Goal: Transaction & Acquisition: Book appointment/travel/reservation

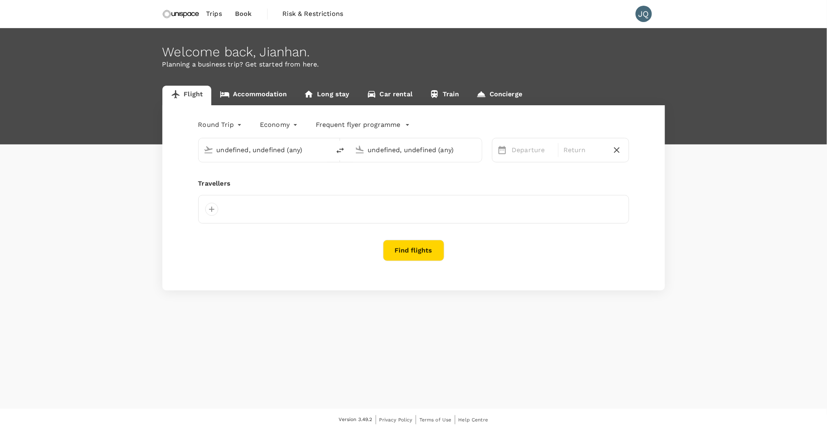
type input "undefined, undefined (any)"
type input "[GEOGRAPHIC_DATA], [GEOGRAPHIC_DATA] (any)"
type input "Hong Kong Intl (HKG)"
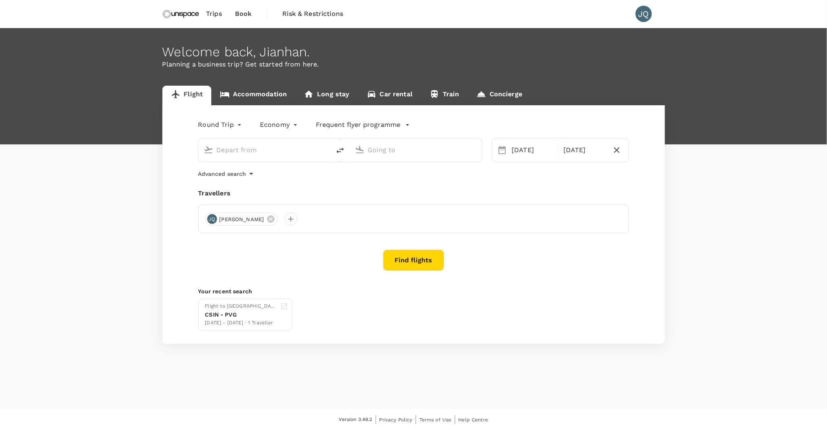
type input "[GEOGRAPHIC_DATA], [GEOGRAPHIC_DATA] (any)"
type input "Hong Kong Intl (HKG)"
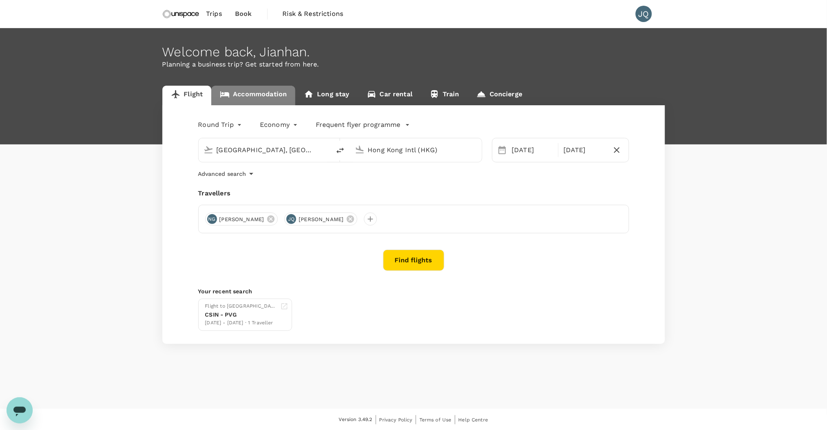
click at [271, 92] on link "Accommodation" at bounding box center [253, 96] width 84 height 20
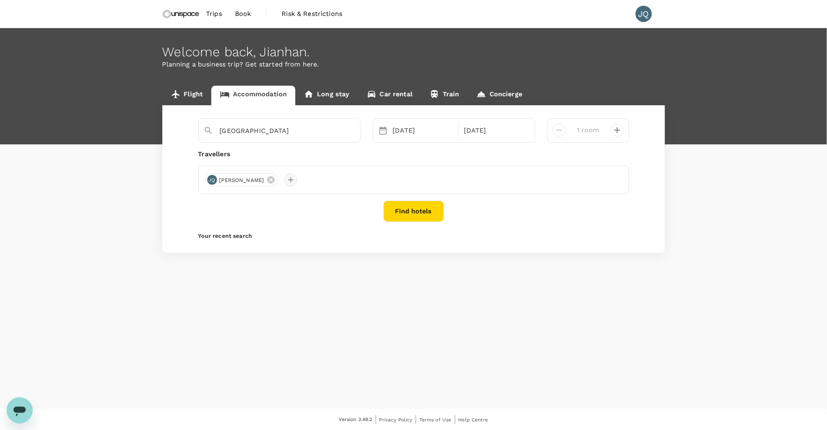
click at [284, 185] on div at bounding box center [290, 179] width 13 height 13
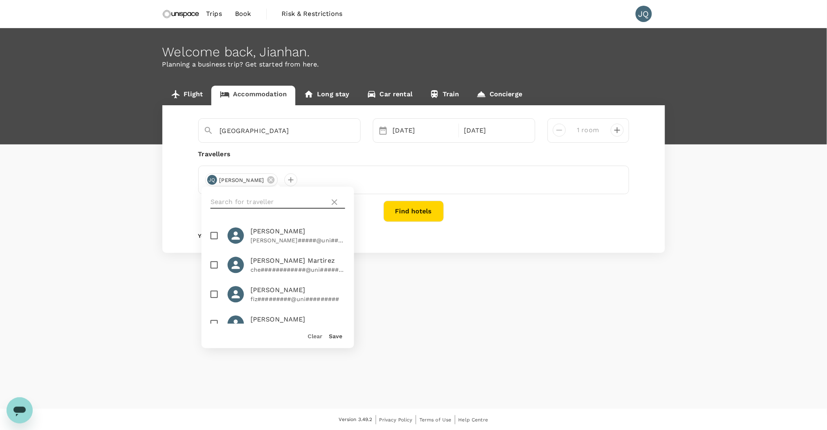
click at [281, 202] on input "text" at bounding box center [269, 202] width 116 height 13
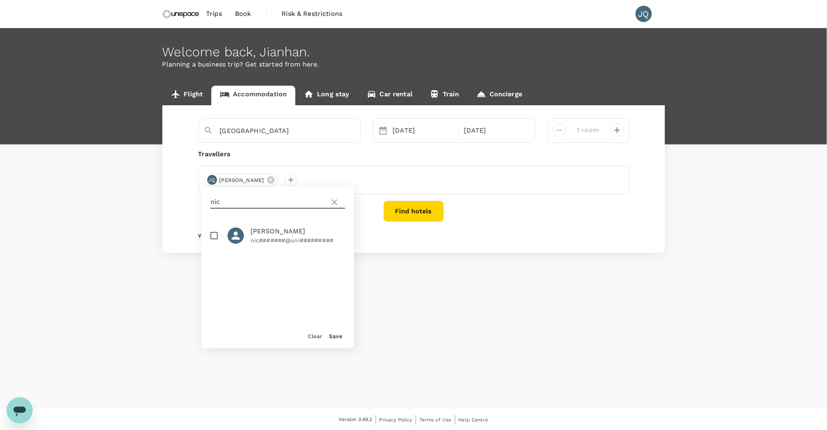
type input "nic"
click at [260, 239] on p "nic#######@uni#########" at bounding box center [298, 241] width 95 height 8
checkbox input "true"
click at [340, 336] on button "Save" at bounding box center [335, 336] width 13 height 7
click at [398, 216] on button "Find hotels" at bounding box center [414, 211] width 60 height 21
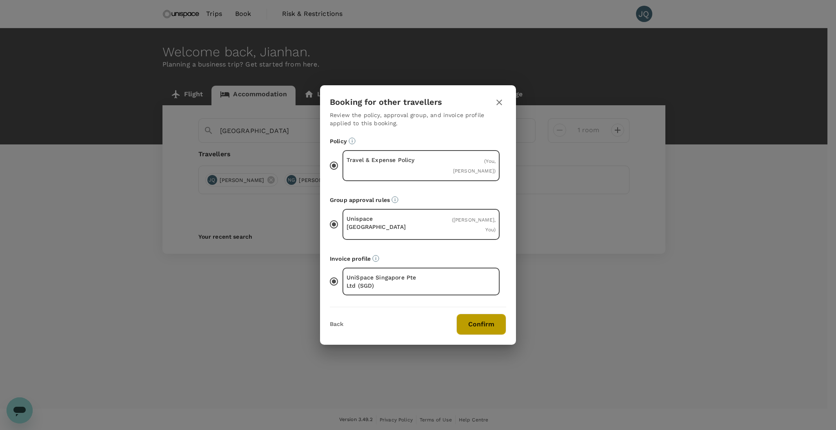
click at [477, 316] on button "Confirm" at bounding box center [481, 324] width 50 height 21
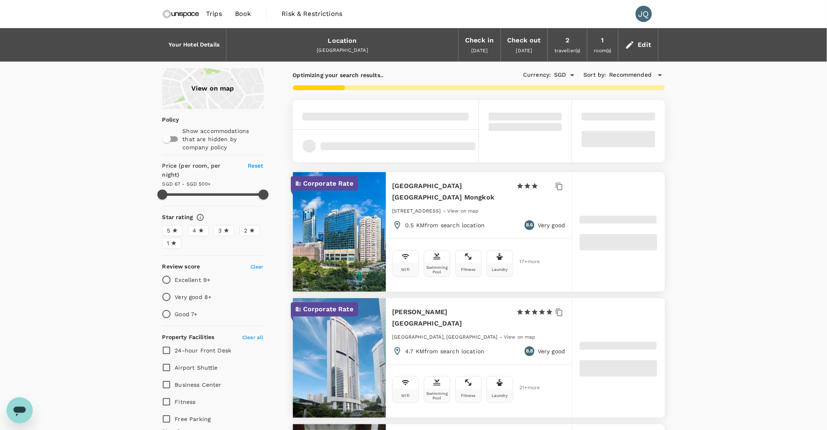
type input "499.04"
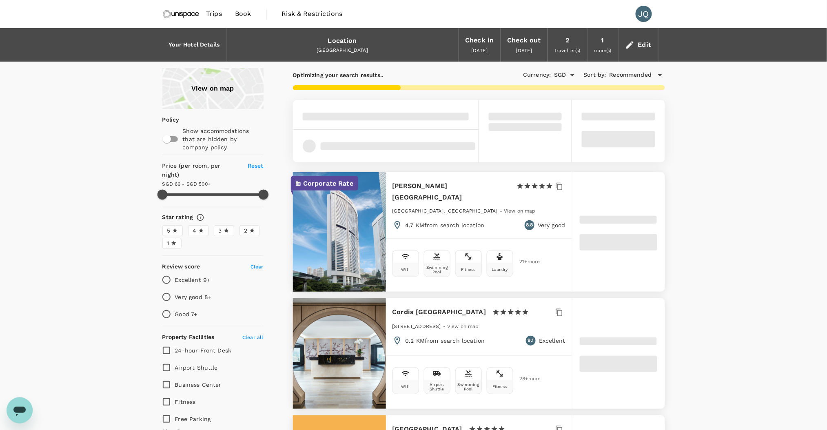
type input "66.04"
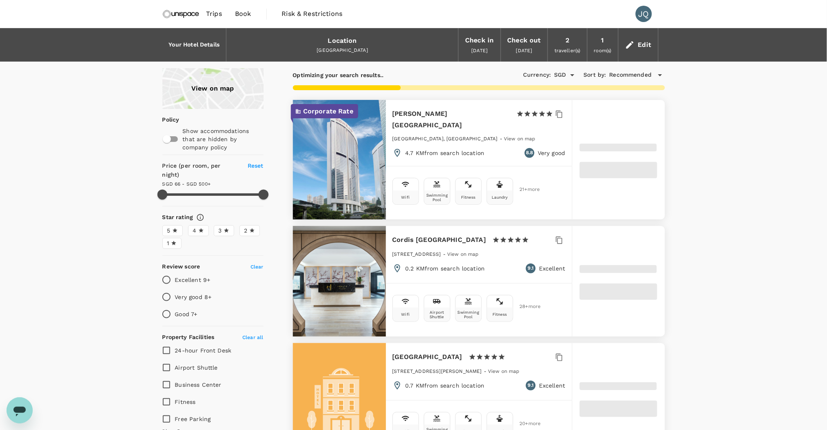
type input "499.78"
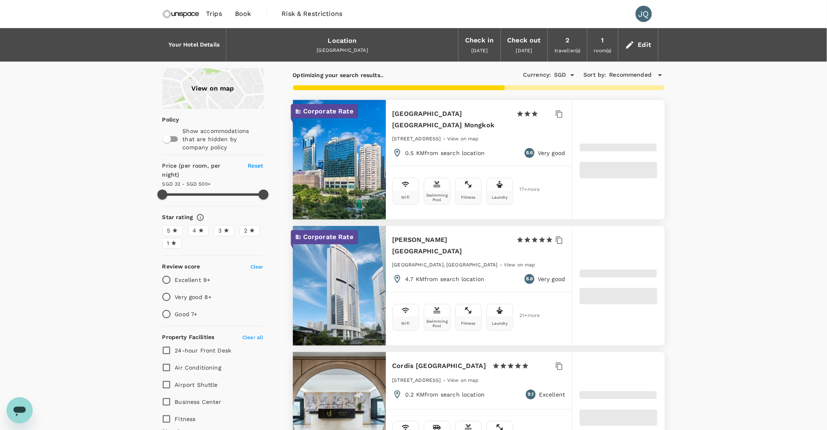
type input "31.78"
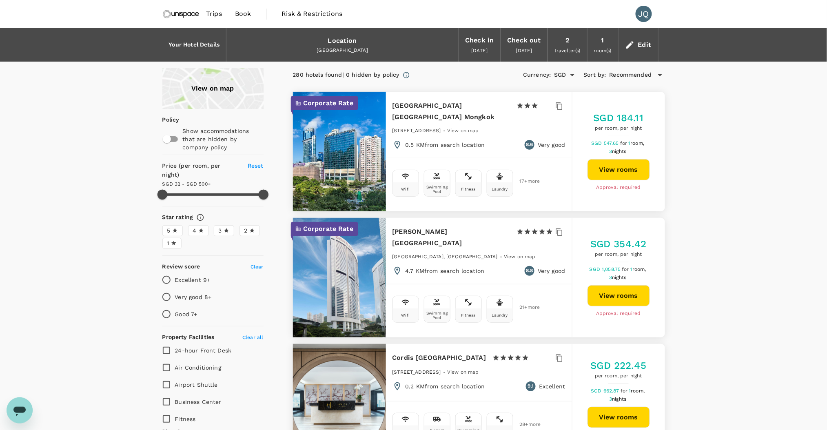
click at [223, 89] on div "View on map" at bounding box center [212, 88] width 101 height 41
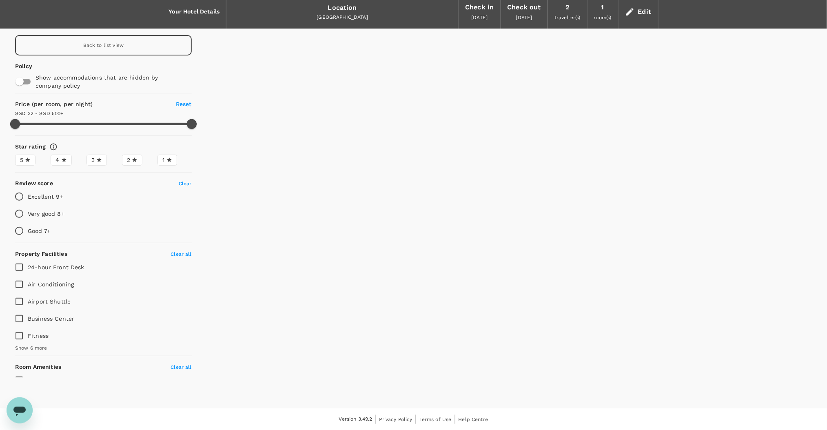
type input "499.78"
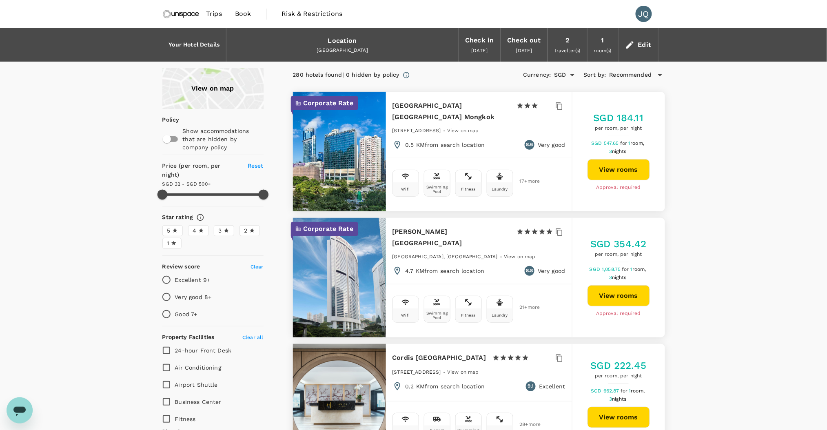
click at [634, 42] on icon at bounding box center [630, 45] width 10 height 10
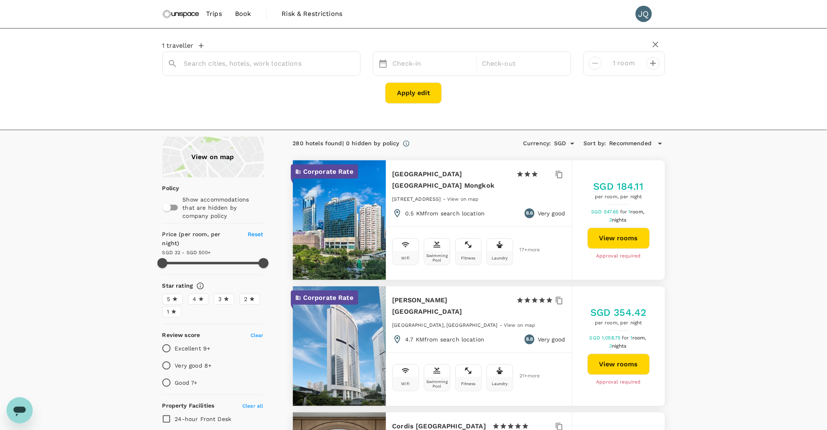
type input "[GEOGRAPHIC_DATA]"
click at [266, 64] on input "[GEOGRAPHIC_DATA]" at bounding box center [258, 63] width 149 height 13
click at [347, 63] on icon "Clear" at bounding box center [350, 64] width 8 height 8
click at [291, 63] on input "text" at bounding box center [258, 63] width 149 height 13
type input "H"
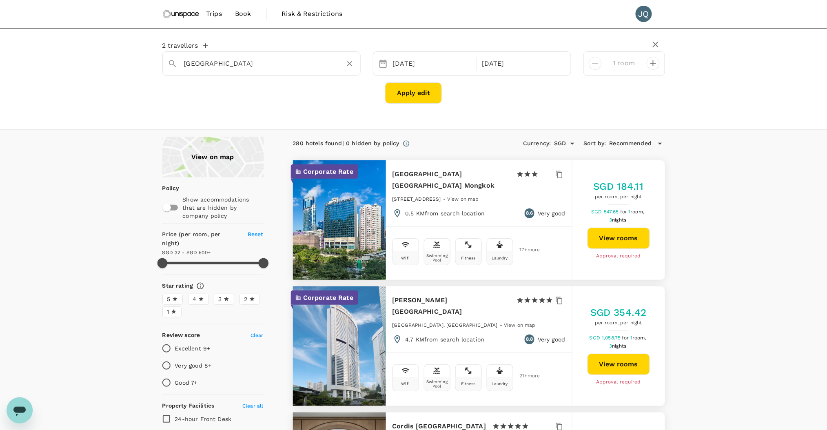
type input "[GEOGRAPHIC_DATA]"
click at [244, 66] on input "[GEOGRAPHIC_DATA]" at bounding box center [258, 63] width 149 height 13
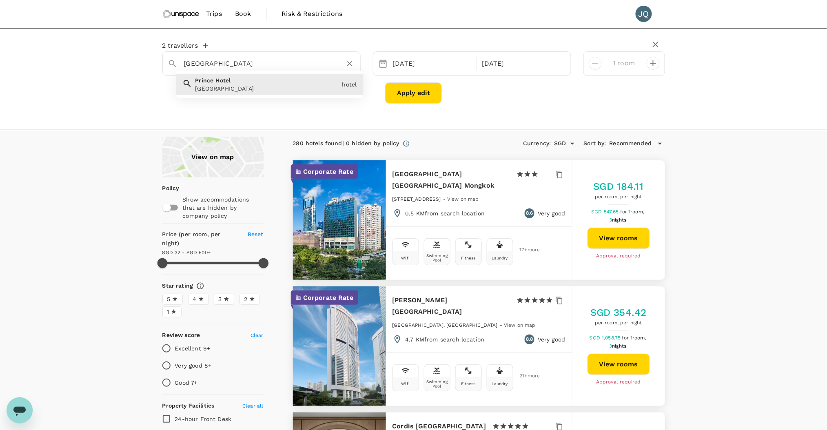
click at [245, 82] on div "Prince Hotel Prince Hotel" at bounding box center [265, 83] width 147 height 20
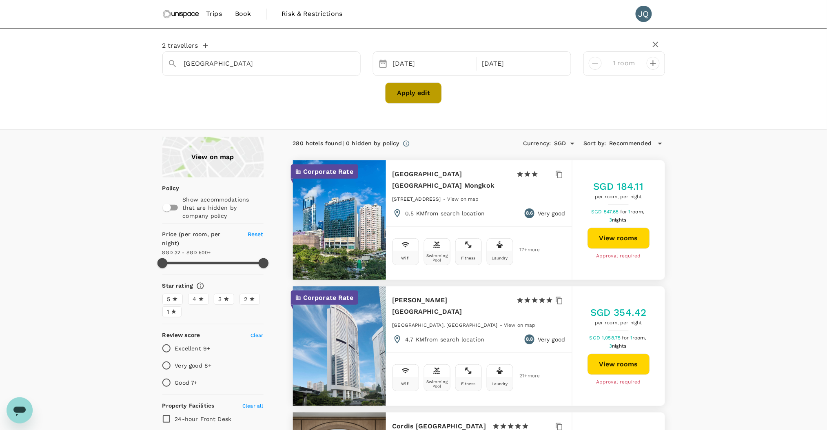
click at [426, 90] on button "Apply edit" at bounding box center [413, 92] width 57 height 21
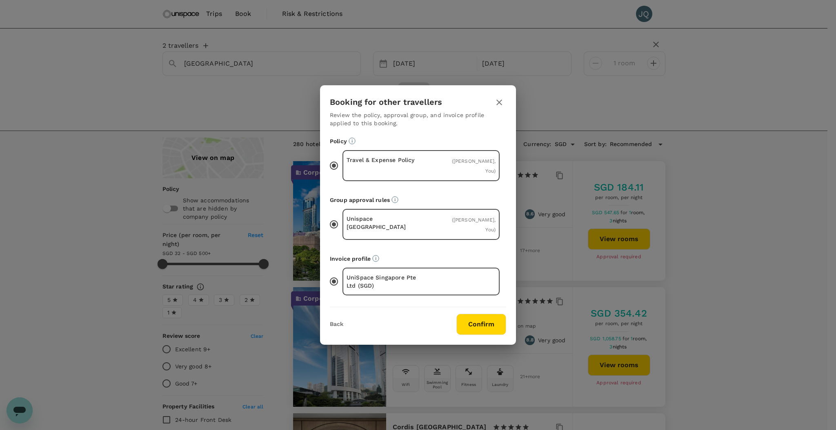
click at [475, 314] on button "Confirm" at bounding box center [481, 324] width 50 height 21
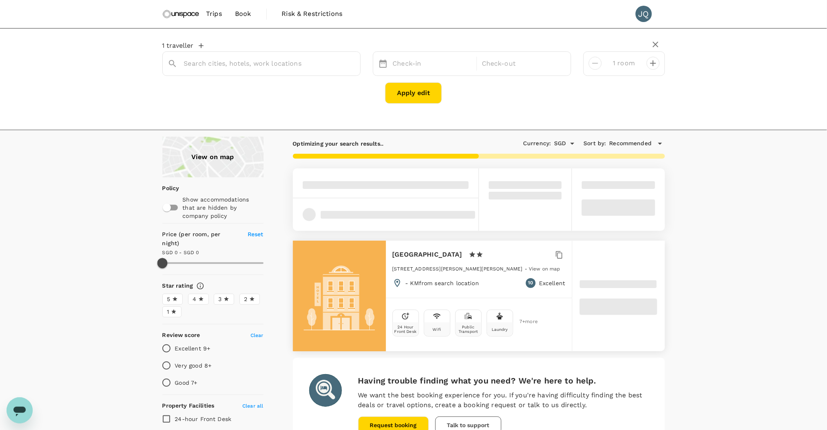
type input "[GEOGRAPHIC_DATA]"
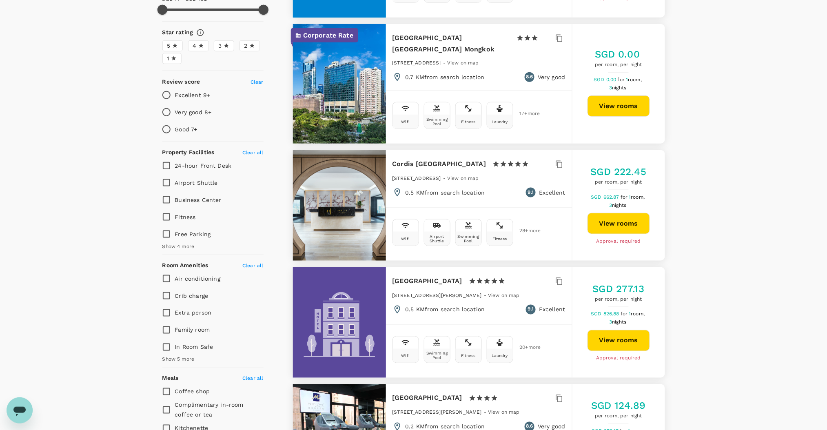
scroll to position [75, 0]
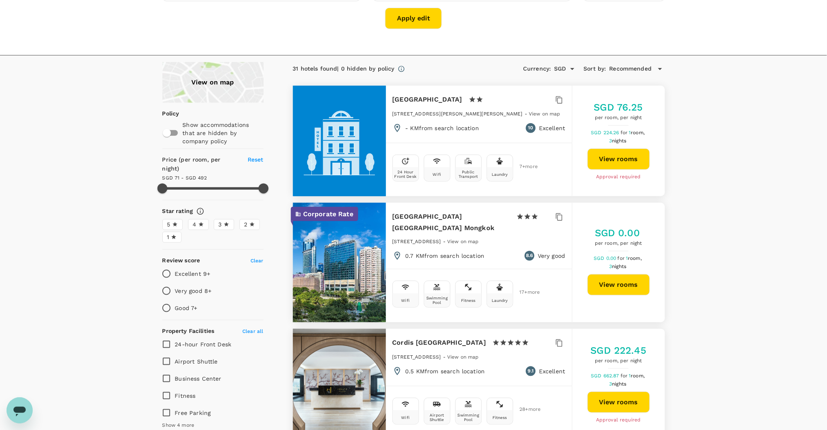
click at [218, 87] on div "View on map" at bounding box center [212, 82] width 101 height 41
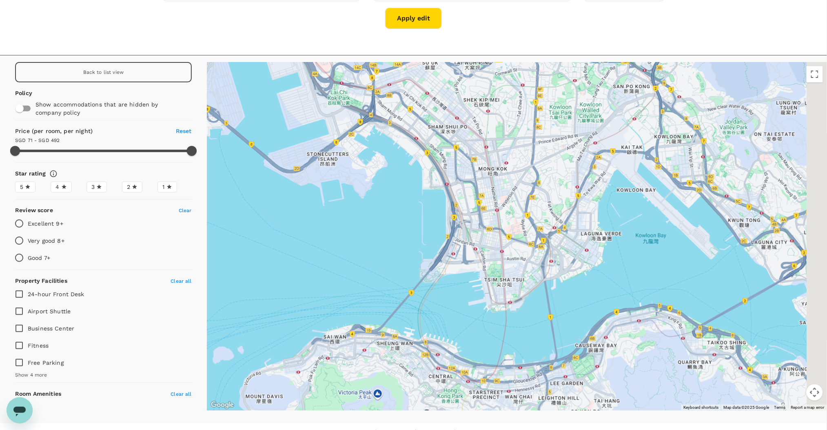
drag, startPoint x: 573, startPoint y: 292, endPoint x: 538, endPoint y: 177, distance: 120.2
click at [538, 177] on div at bounding box center [801, 360] width 627 height 392
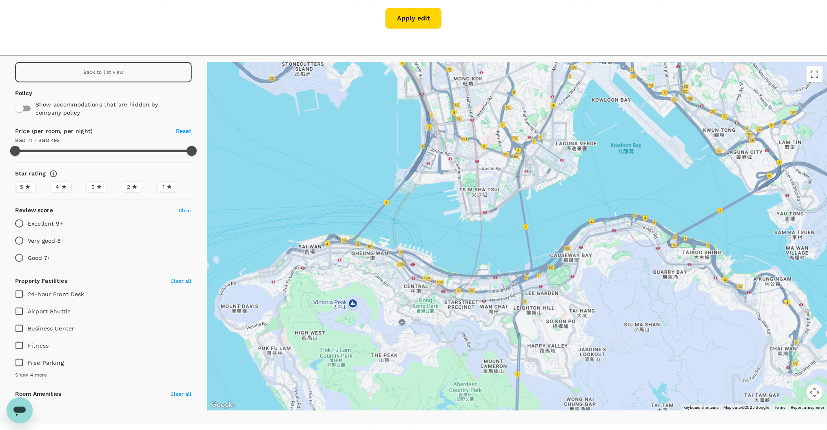
drag, startPoint x: 538, startPoint y: 313, endPoint x: 520, endPoint y: 284, distance: 33.7
click at [520, 284] on div at bounding box center [812, 405] width 627 height 392
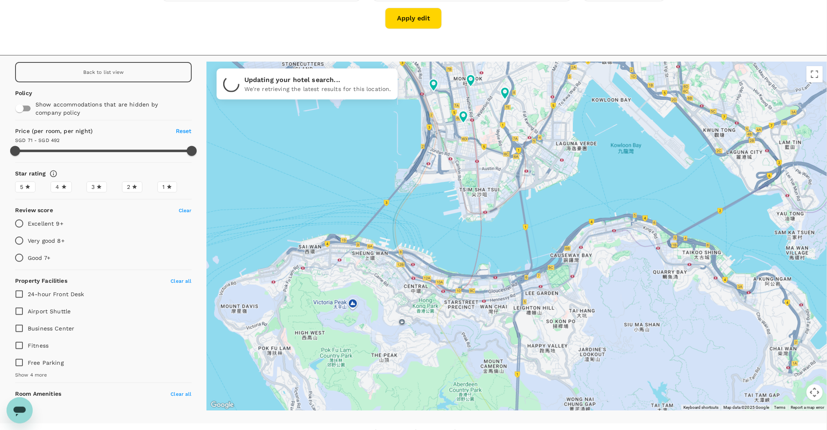
type input "491.14"
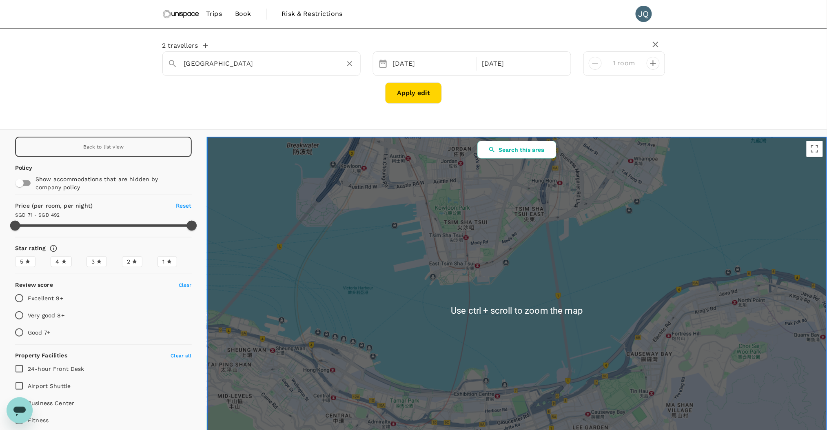
click at [259, 66] on input "[GEOGRAPHIC_DATA]" at bounding box center [258, 63] width 149 height 13
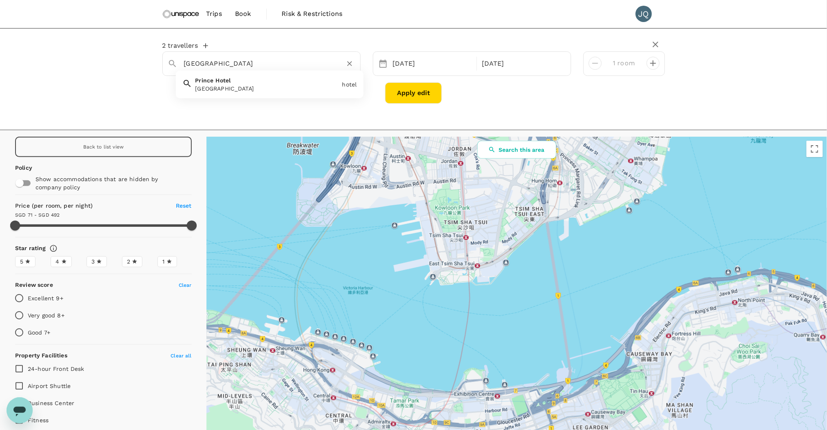
type input "t"
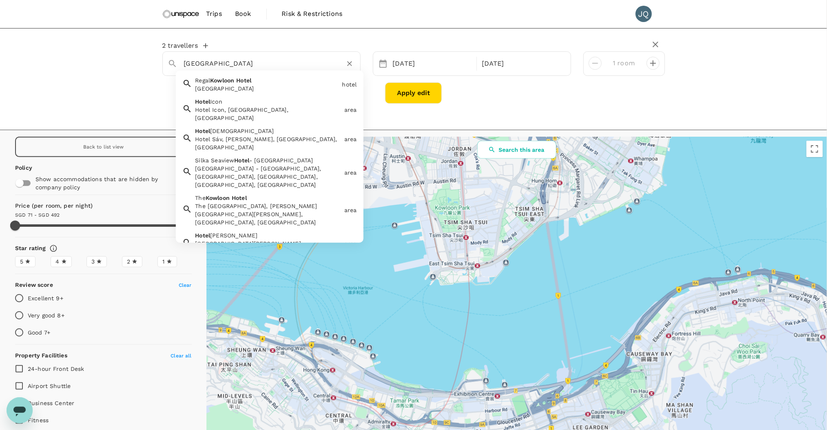
click at [279, 202] on div "The Kowloon Hotel, Nathan Road, Tsim Sha Tsui, Kowloon, Hong Kong" at bounding box center [268, 214] width 146 height 24
type input "The Kowloon Hotel"
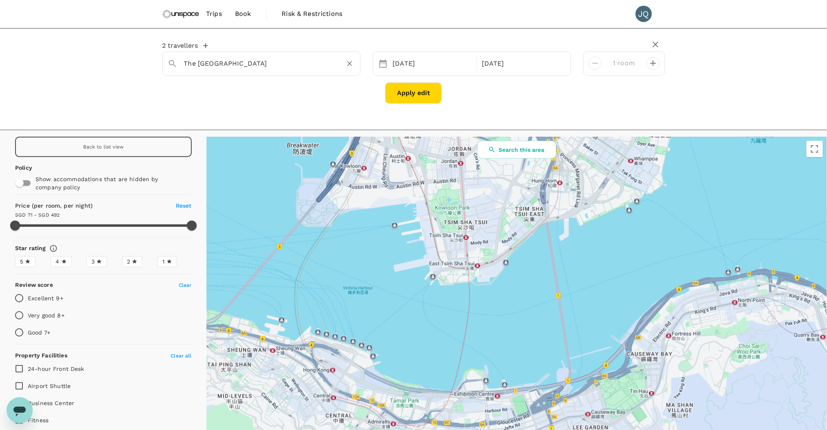
click at [430, 91] on button "Apply edit" at bounding box center [413, 92] width 57 height 21
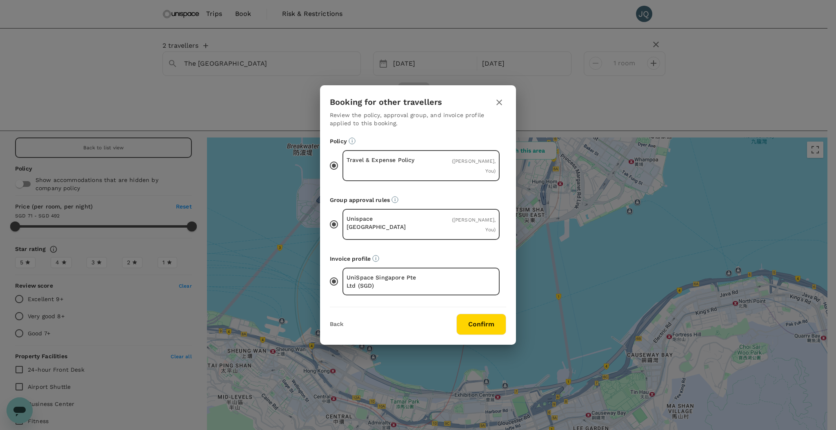
click at [491, 317] on button "Confirm" at bounding box center [481, 324] width 50 height 21
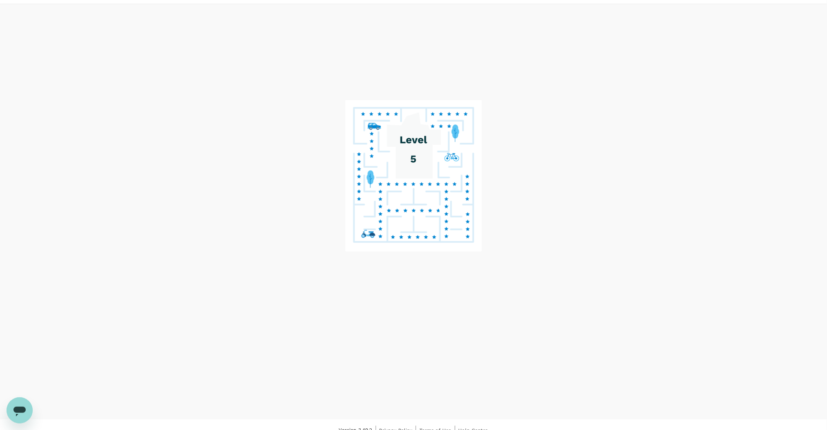
scroll to position [35, 0]
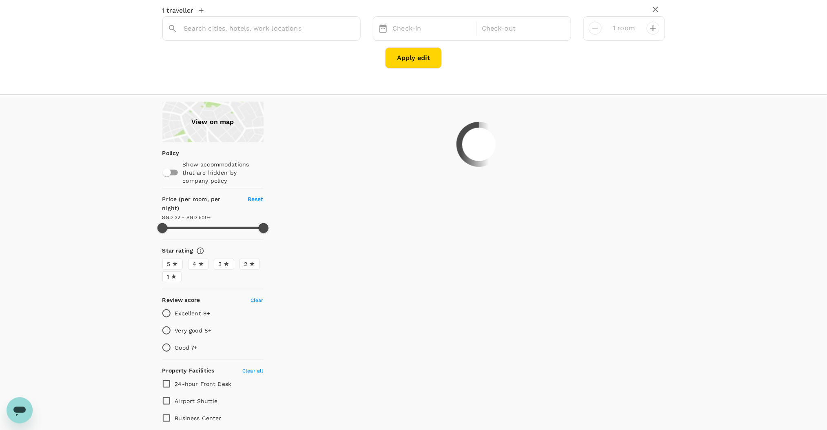
type input "The Kowloon Hotel"
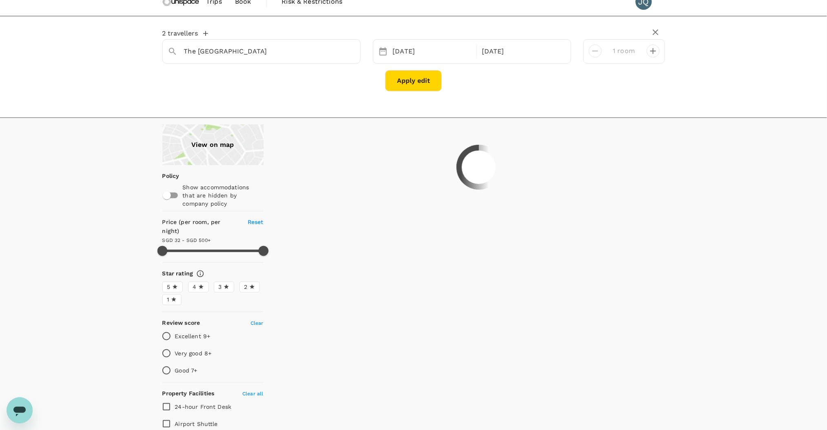
scroll to position [0, 0]
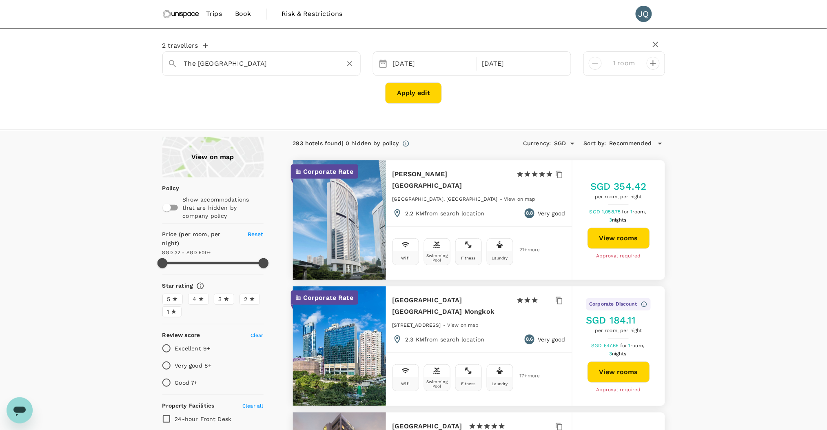
drag, startPoint x: 274, startPoint y: 50, endPoint x: 277, endPoint y: 54, distance: 5.2
click at [275, 51] on div "The Kowloon Hotel" at bounding box center [258, 60] width 194 height 20
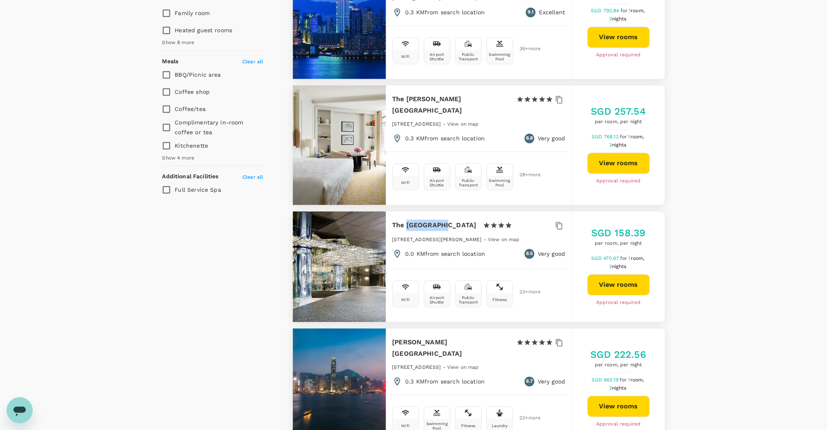
click at [637, 274] on button "View rooms" at bounding box center [619, 284] width 62 height 21
type input "499.78"
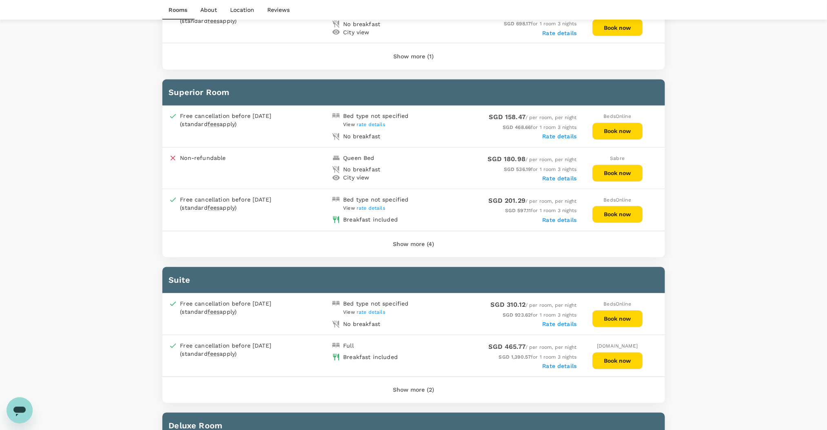
scroll to position [490, 0]
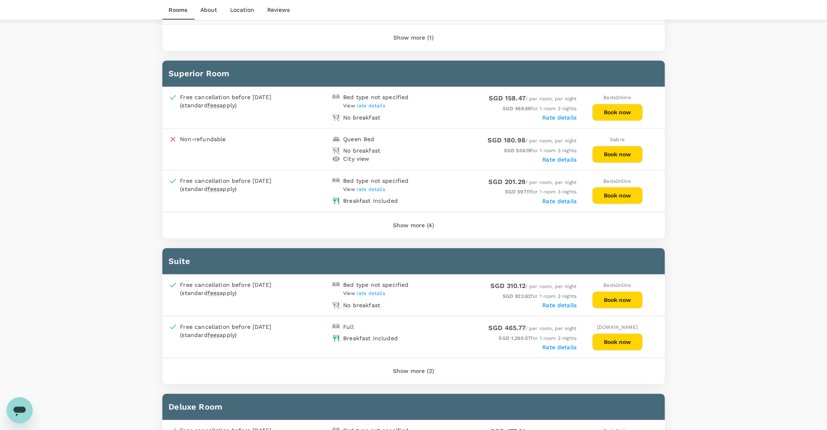
drag, startPoint x: 253, startPoint y: 95, endPoint x: 329, endPoint y: 103, distance: 75.9
click at [277, 103] on div "Free cancellation before 22 Aug 2025 (standard fees apply)" at bounding box center [235, 101] width 110 height 16
drag, startPoint x: 545, startPoint y: 96, endPoint x: 556, endPoint y: 106, distance: 15.0
click at [556, 106] on div "SGD 158.47 / per room, per night SGD 468.66 for 1 room 3 nights Rate details" at bounding box center [495, 107] width 163 height 28
click at [556, 106] on span "SGD 468.66 for 1 room 3 nights" at bounding box center [540, 109] width 74 height 6
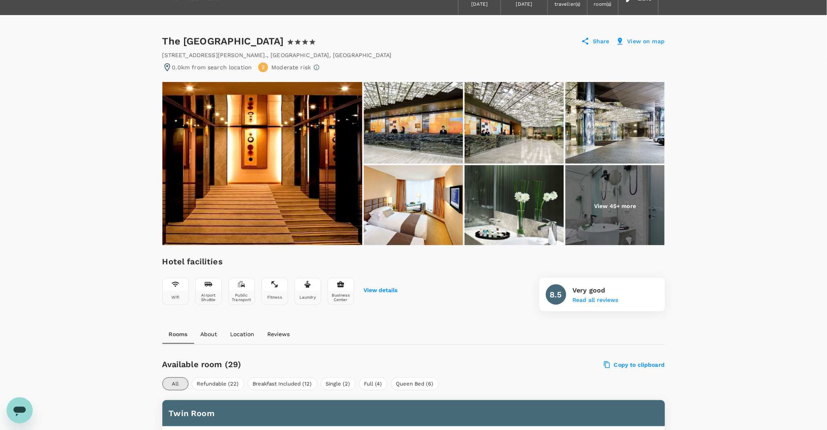
scroll to position [0, 0]
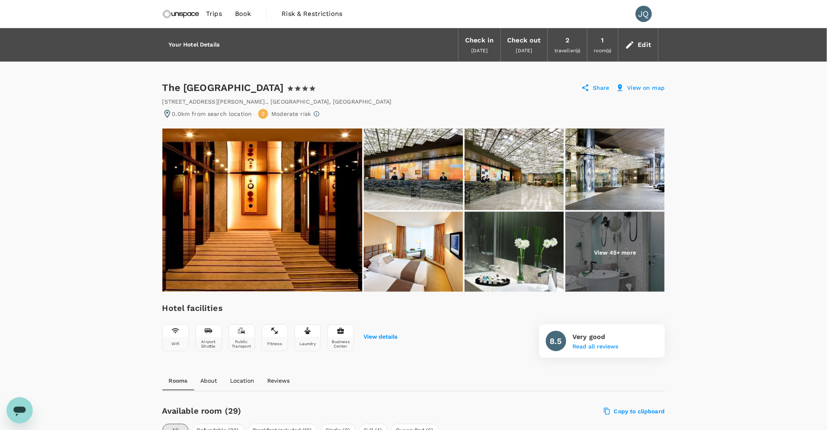
click at [599, 40] on div "1 room(s)" at bounding box center [603, 44] width 31 height 33
click at [634, 41] on icon at bounding box center [630, 45] width 10 height 10
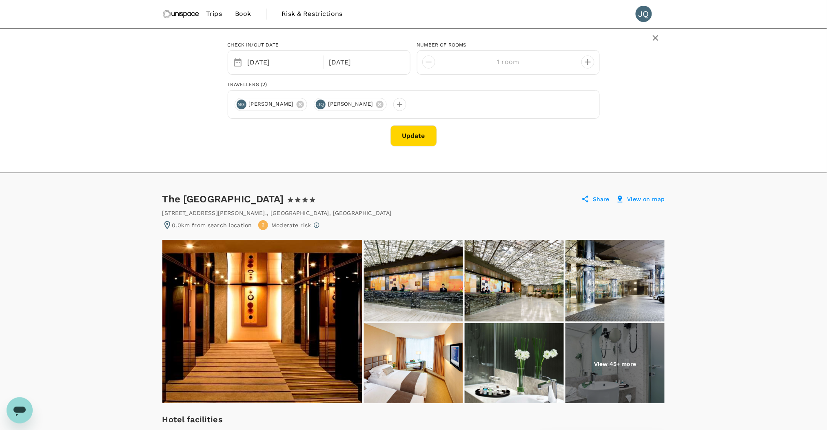
click at [597, 63] on div "1 room" at bounding box center [508, 62] width 183 height 24
click at [594, 57] on div at bounding box center [585, 59] width 20 height 20
click at [584, 60] on icon "decrease" at bounding box center [588, 62] width 10 height 10
type input "2 rooms"
click at [419, 137] on button "Update" at bounding box center [413, 135] width 47 height 21
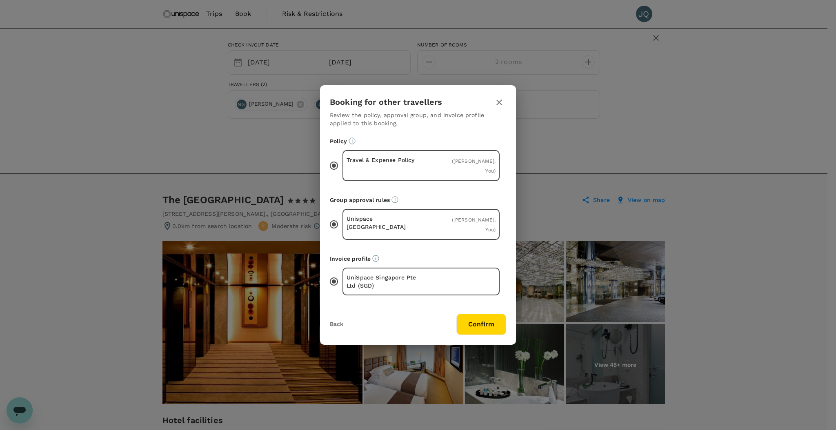
click at [492, 315] on button "Confirm" at bounding box center [481, 324] width 50 height 21
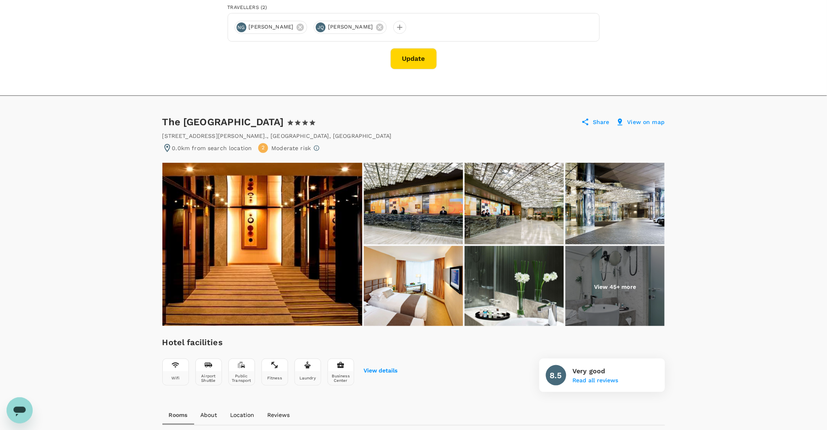
scroll to position [272, 0]
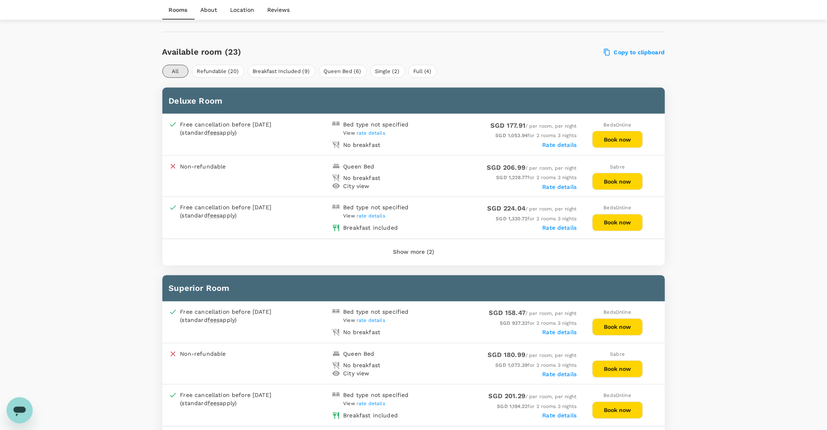
scroll to position [377, 0]
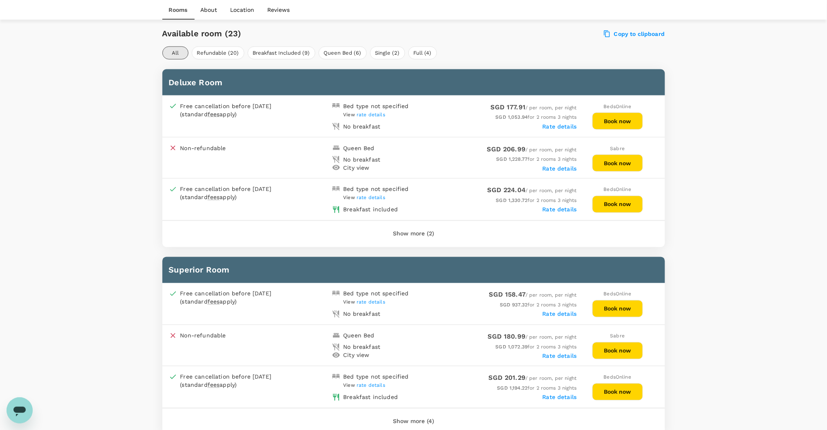
click at [371, 112] on span "rate details" at bounding box center [371, 115] width 29 height 6
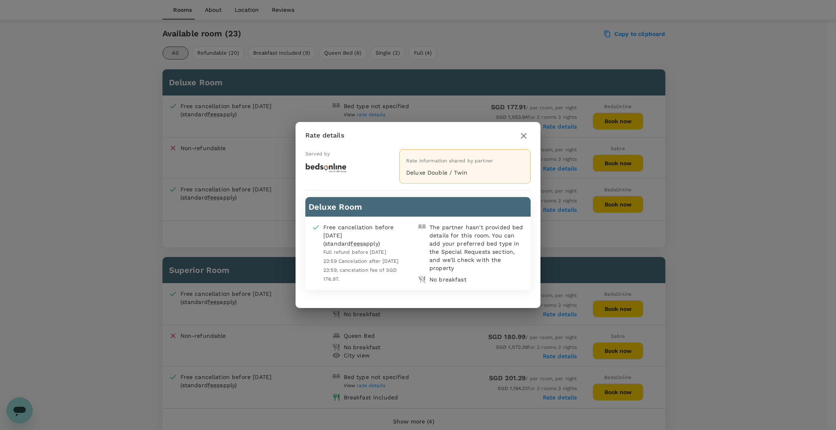
click at [526, 134] on icon "button" at bounding box center [524, 136] width 10 height 10
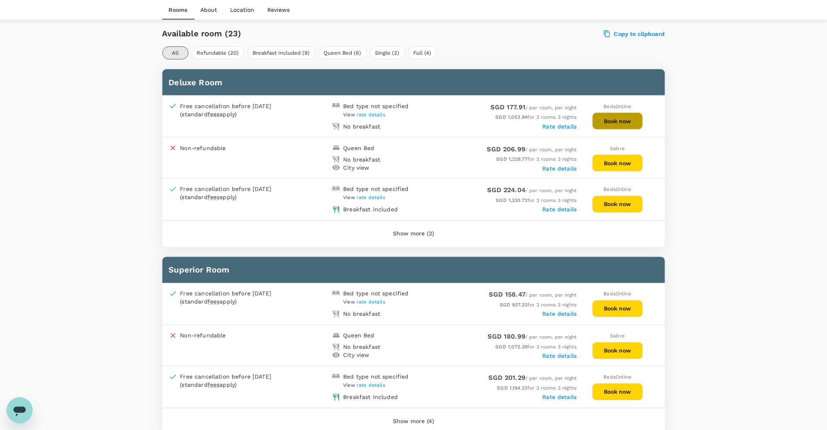
click at [609, 119] on button "Book now" at bounding box center [617, 121] width 51 height 17
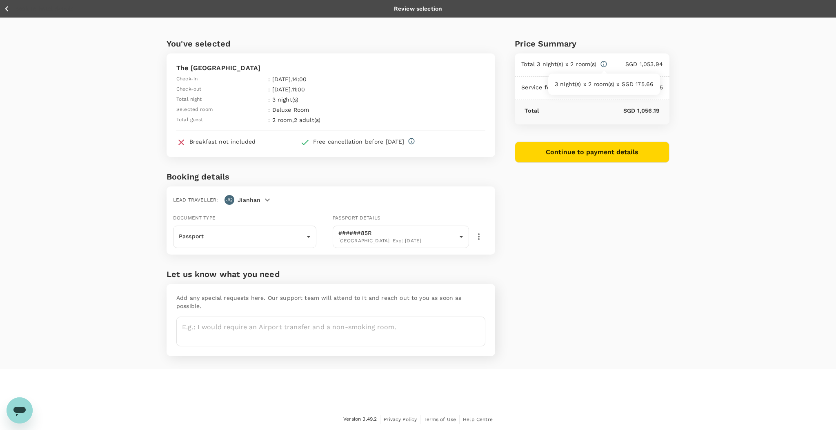
click at [604, 61] on icon at bounding box center [603, 64] width 6 height 6
click at [559, 153] on button "Continue to payment details" at bounding box center [592, 152] width 155 height 21
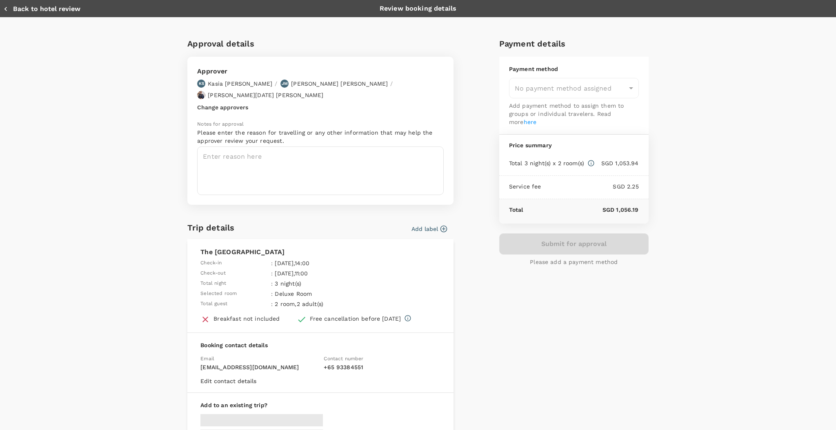
type input "9ca6ee36-36cb-4982-994b-715ae594bb55"
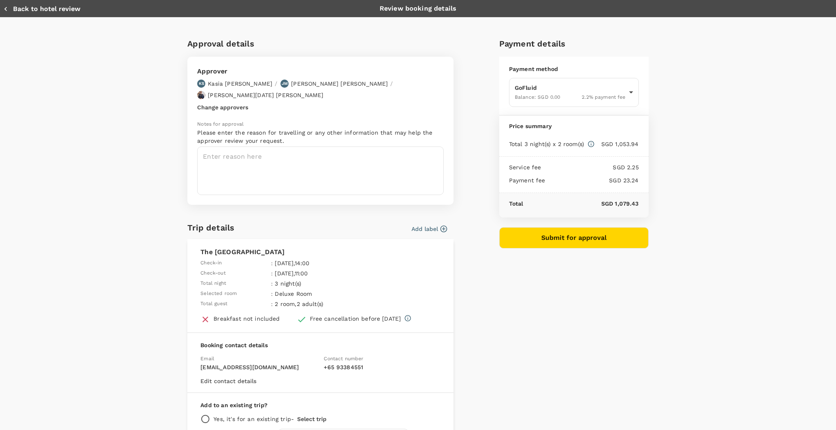
scroll to position [52, 0]
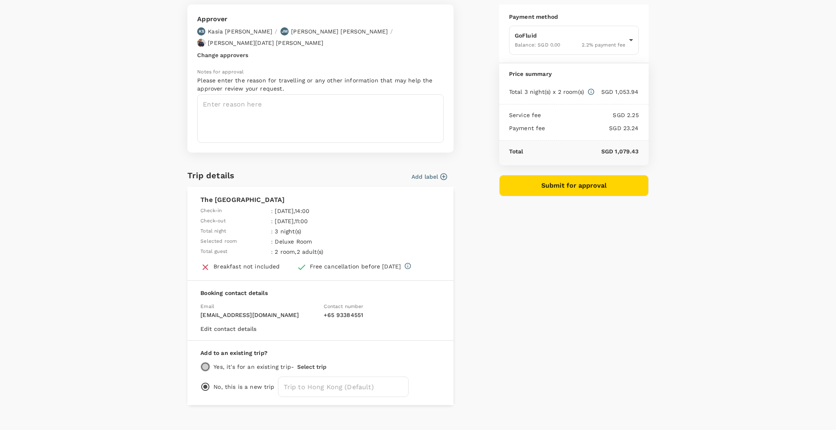
click at [202, 362] on input "radio" at bounding box center [205, 367] width 10 height 10
radio input "true"
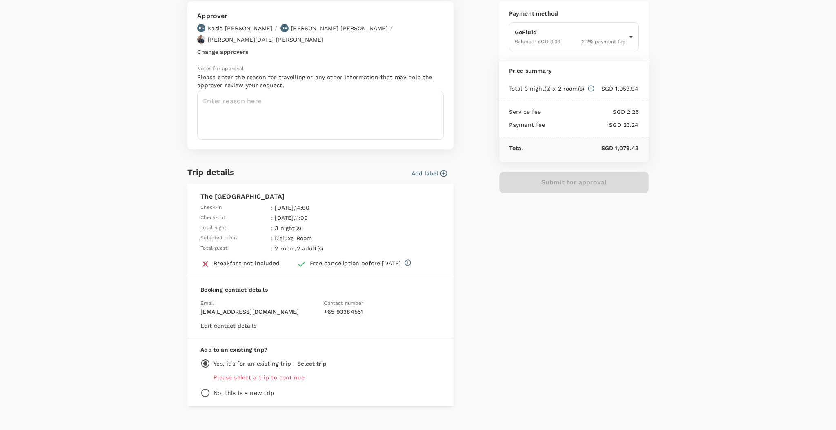
scroll to position [56, 0]
click at [272, 373] on p "Please select a trip to continue" at bounding box center [326, 377] width 227 height 8
click at [260, 373] on p "Please select a trip to continue" at bounding box center [326, 377] width 227 height 8
click at [235, 373] on p "Please select a trip to continue" at bounding box center [326, 377] width 227 height 8
click at [257, 373] on p "Please select a trip to continue" at bounding box center [326, 377] width 227 height 8
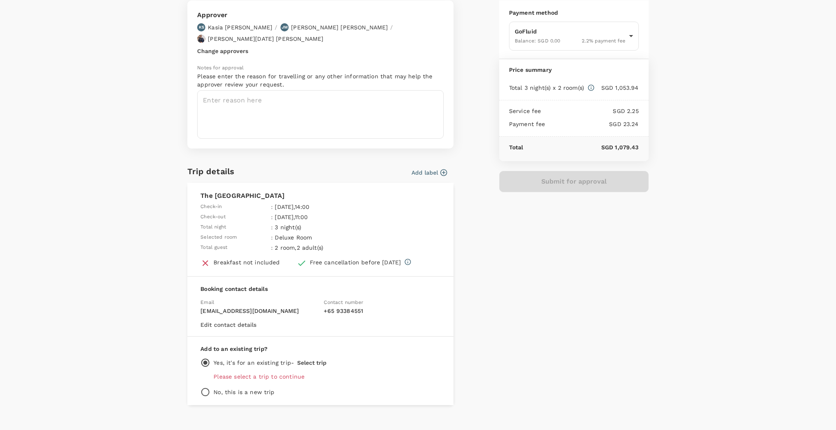
click at [226, 387] on div "No, this is a new trip" at bounding box center [320, 392] width 240 height 10
click at [219, 388] on p "No, this is a new trip" at bounding box center [243, 392] width 61 height 8
click at [221, 344] on div "Add to an existing trip? Yes, it's for an existing trip - Select trip Please se…" at bounding box center [320, 371] width 266 height 69
drag, startPoint x: 230, startPoint y: 353, endPoint x: 255, endPoint y: 357, distance: 25.3
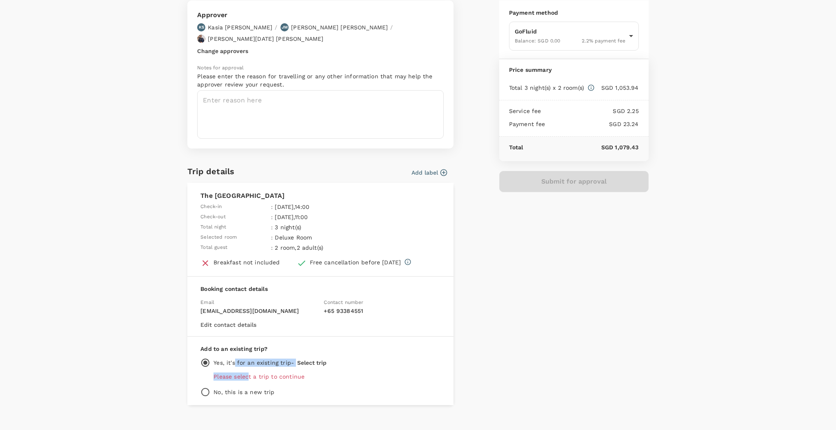
click at [251, 357] on div "Add to an existing trip? Yes, it's for an existing trip - Select trip Please se…" at bounding box center [320, 371] width 266 height 69
click at [255, 357] on div "Add to an existing trip? Yes, it's for an existing trip - Select trip Please se…" at bounding box center [320, 371] width 266 height 69
click at [209, 387] on div "No, this is a new trip" at bounding box center [320, 392] width 240 height 10
click at [193, 378] on div "Add to an existing trip? Yes, it's for an existing trip - Select trip Please se…" at bounding box center [320, 371] width 266 height 69
click at [201, 387] on input "radio" at bounding box center [205, 392] width 10 height 10
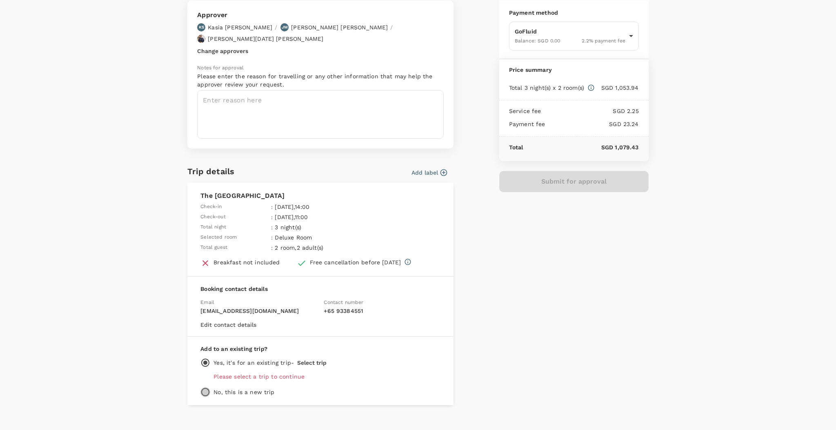
radio input "true"
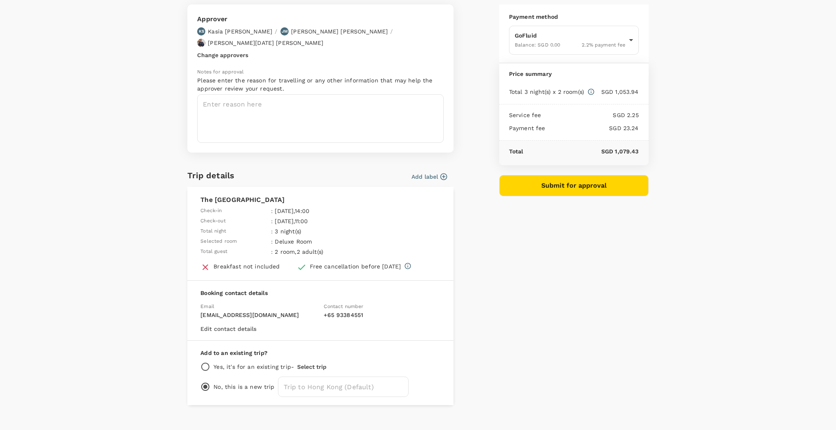
click at [435, 173] on button "Add label" at bounding box center [428, 177] width 35 height 8
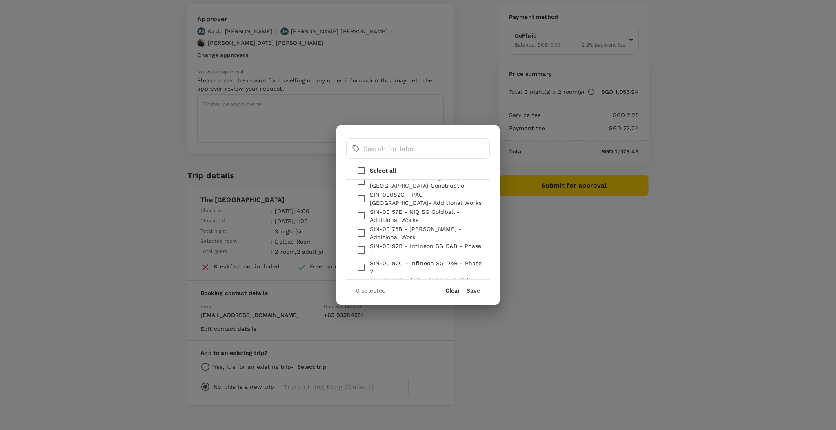
scroll to position [272, 0]
click at [540, 289] on div "​ ​ Select all 0verhead - Non-Project Related Expense HKG-00032G - Chubb HK Add…" at bounding box center [418, 215] width 836 height 430
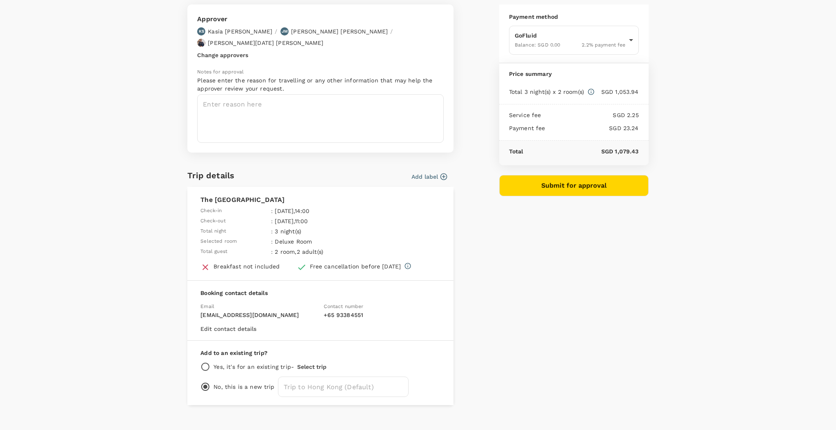
click at [255, 363] on p "Yes, it's for an existing trip -" at bounding box center [253, 367] width 80 height 8
click at [223, 363] on p "Yes, it's for an existing trip -" at bounding box center [253, 367] width 80 height 8
click at [213, 363] on p "Yes, it's for an existing trip -" at bounding box center [253, 367] width 80 height 8
click at [193, 356] on div "Add to an existing trip? Yes, it's for an existing trip - Select trip No, this …" at bounding box center [320, 373] width 266 height 64
click at [200, 362] on input "radio" at bounding box center [205, 367] width 10 height 10
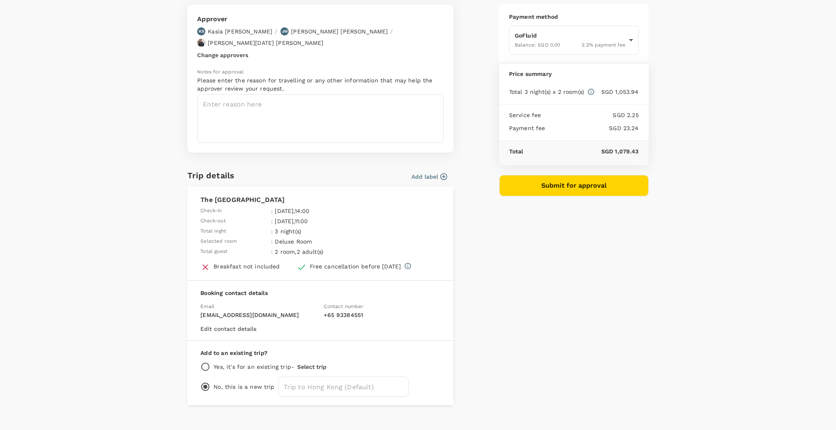
radio input "true"
radio input "false"
click at [200, 362] on input "radio" at bounding box center [205, 367] width 10 height 10
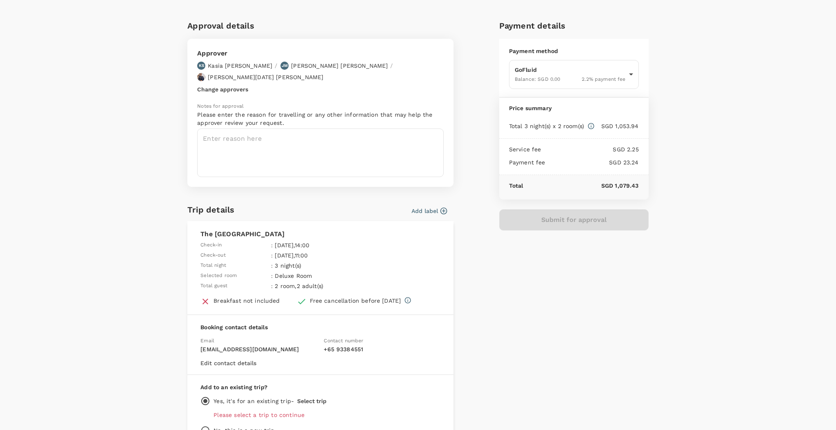
scroll to position [0, 0]
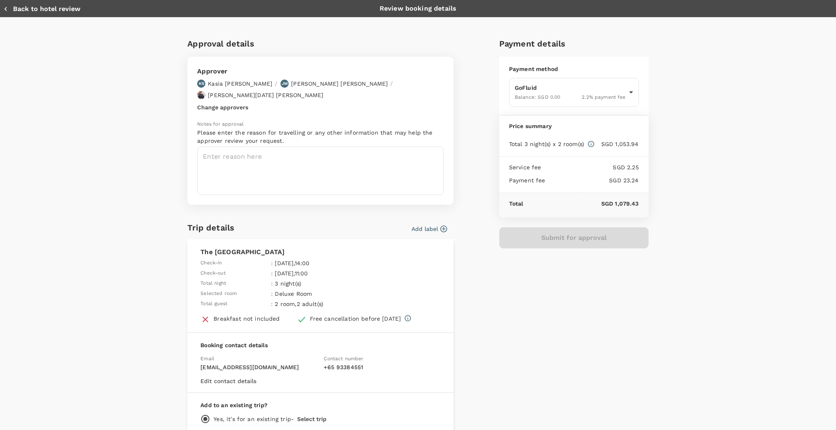
click at [500, 343] on div "Payment details Payment method GoFluid Balance : SGD 0.00 2.2 % payment fee 9ca…" at bounding box center [570, 246] width 156 height 431
